Goal: Task Accomplishment & Management: Complete application form

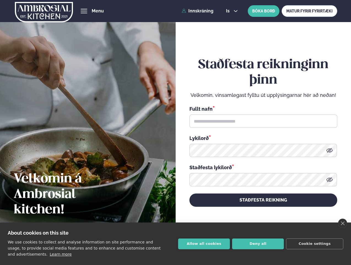
click at [343, 223] on link "close" at bounding box center [342, 222] width 9 height 9
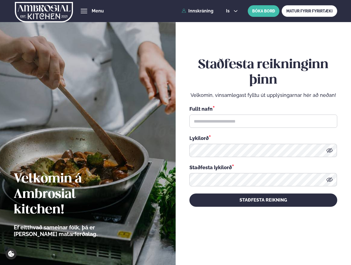
click at [204, 243] on div "Staðfesta reikninginn þinn Velkomin, vinsamlegast fylltu út upplýsingarnar hér …" at bounding box center [264, 132] width 148 height 246
click at [258, 243] on div "Staðfesta reikninginn þinn Velkomin, vinsamlegast fylltu út upplýsingarnar hér …" at bounding box center [264, 132] width 148 height 246
click at [315, 243] on div "Staðfesta reikninginn þinn Velkomin, vinsamlegast fylltu út upplýsingarnar hér …" at bounding box center [264, 132] width 148 height 246
click at [84, 11] on span "hamburger" at bounding box center [84, 11] width 5 height 5
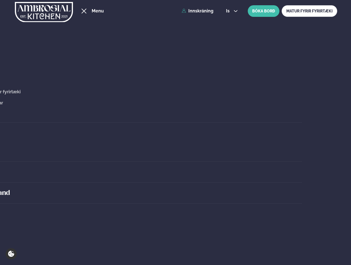
click at [231, 11] on span "is" at bounding box center [228, 11] width 5 height 4
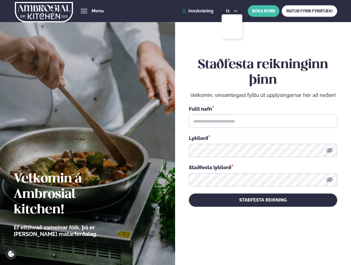
click at [330, 150] on icon at bounding box center [330, 150] width 6 height 5
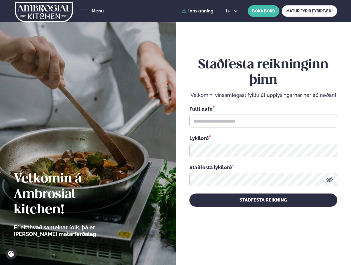
click at [330, 179] on icon at bounding box center [330, 179] width 6 height 5
